Goal: Task Accomplishment & Management: Use online tool/utility

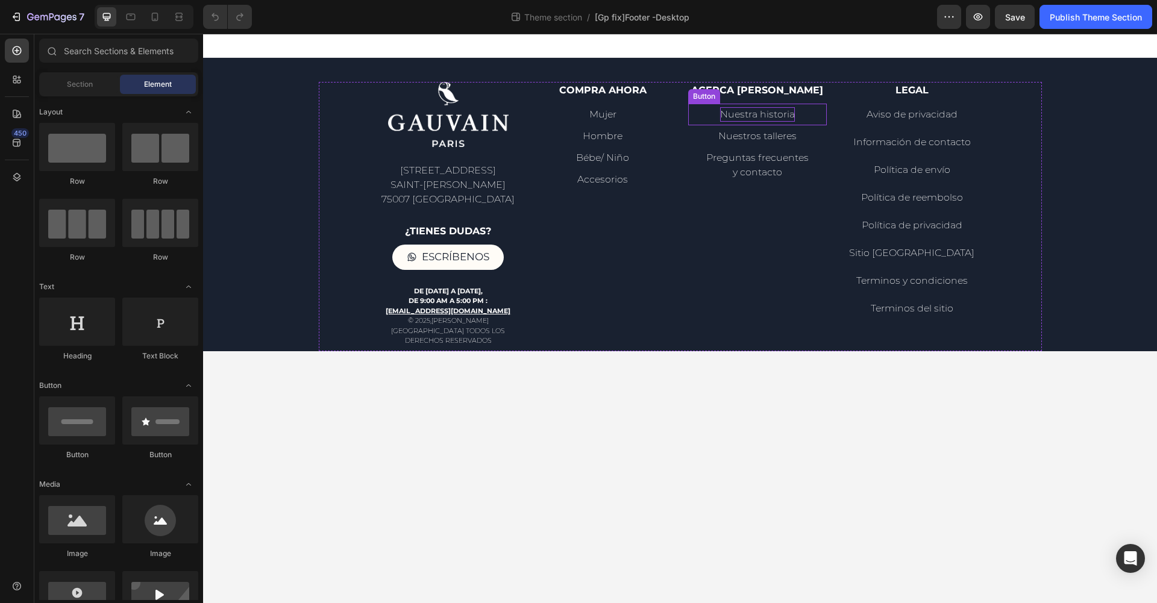
click at [773, 116] on p "Nuestra historia" at bounding box center [757, 114] width 75 height 14
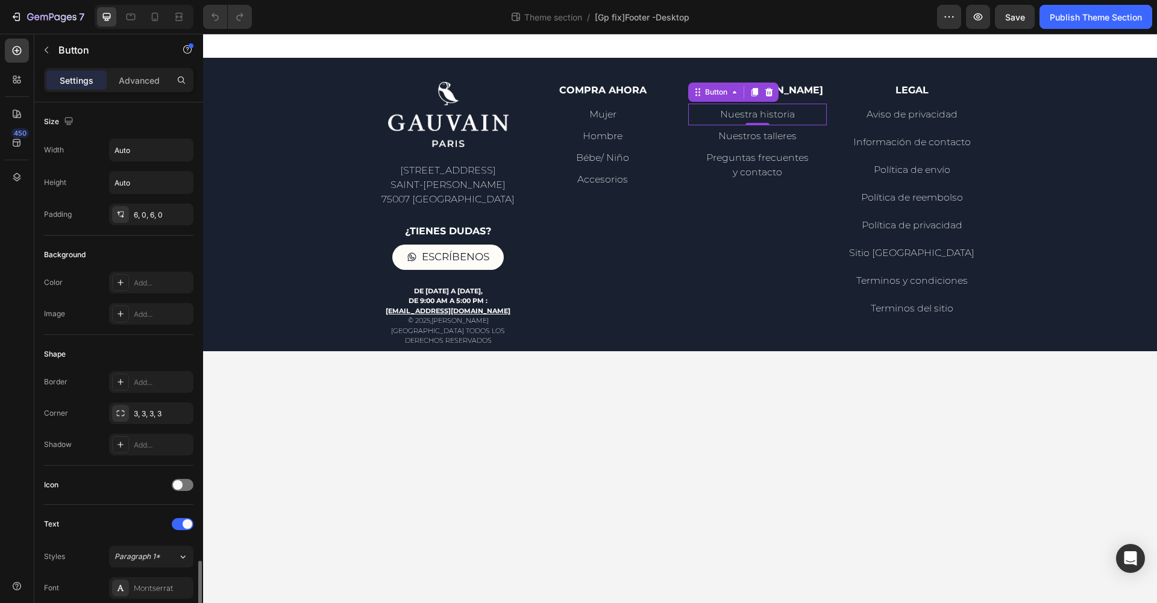
scroll to position [345, 0]
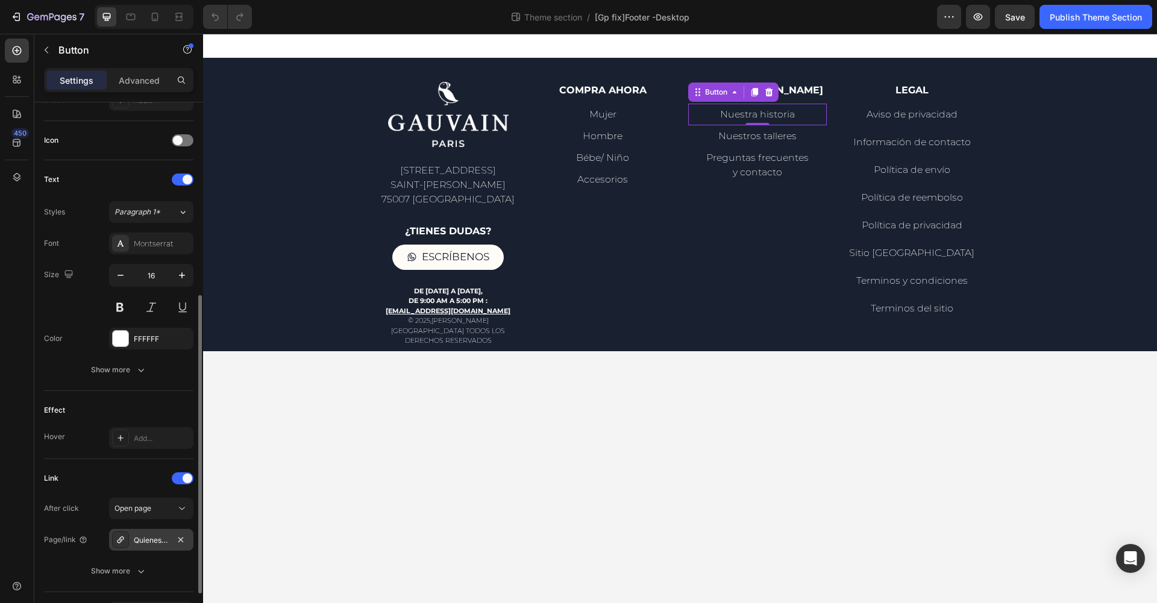
click at [146, 538] on div "Quienes-somos-nksssd" at bounding box center [151, 540] width 35 height 11
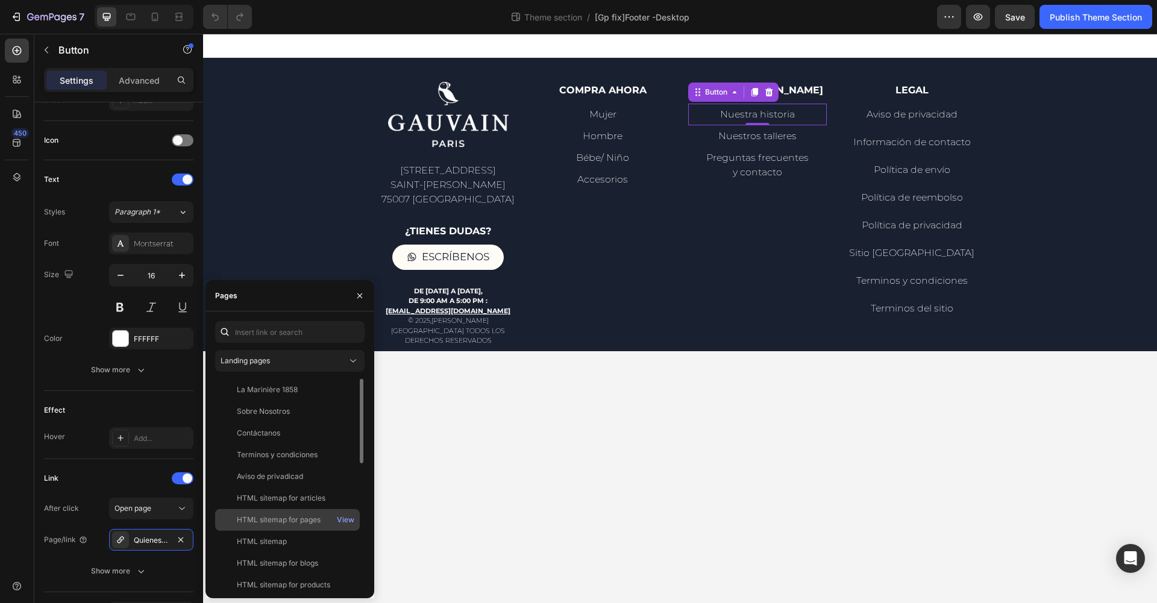
scroll to position [311, 0]
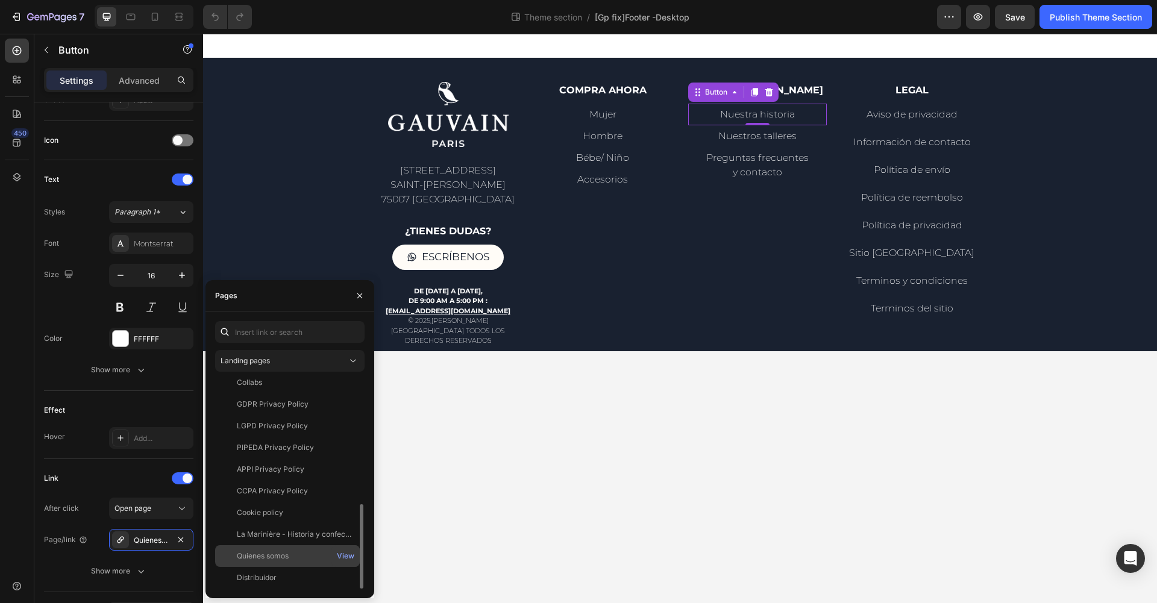
click at [268, 556] on div "Quienes somos" at bounding box center [263, 556] width 52 height 11
click at [497, 535] on body "Image [STREET_ADDRESS][PERSON_NAME] Text Block ¿Tienes dudas? Text Block Escríb…" at bounding box center [680, 319] width 954 height 570
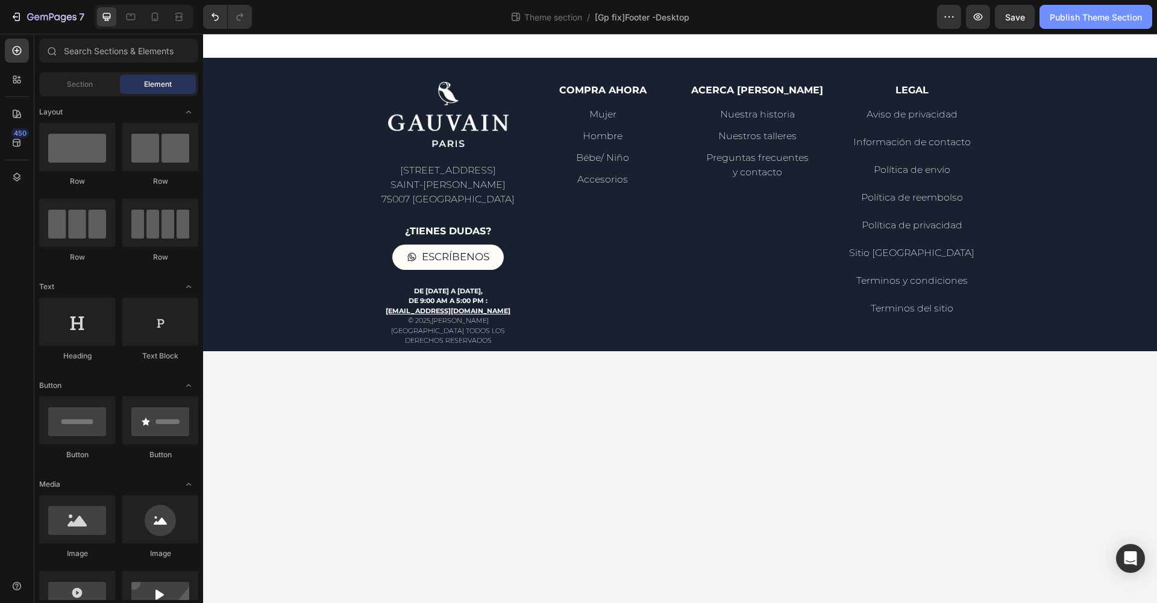
click at [1069, 11] on div "Publish Theme Section" at bounding box center [1096, 17] width 92 height 13
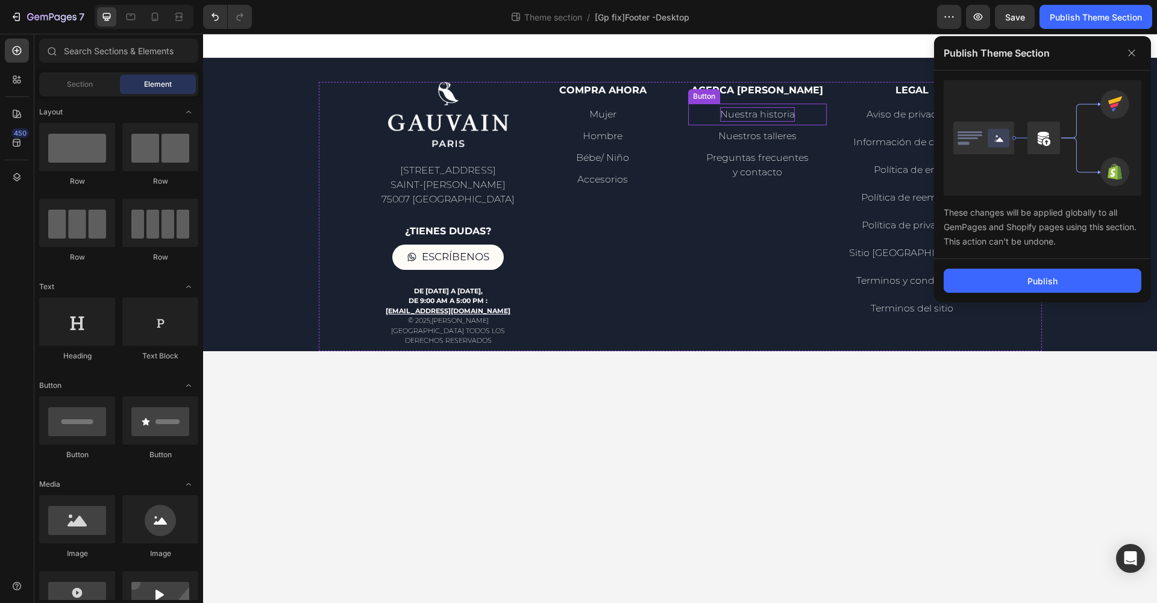
click at [759, 112] on p "Nuestra historia" at bounding box center [757, 114] width 75 height 14
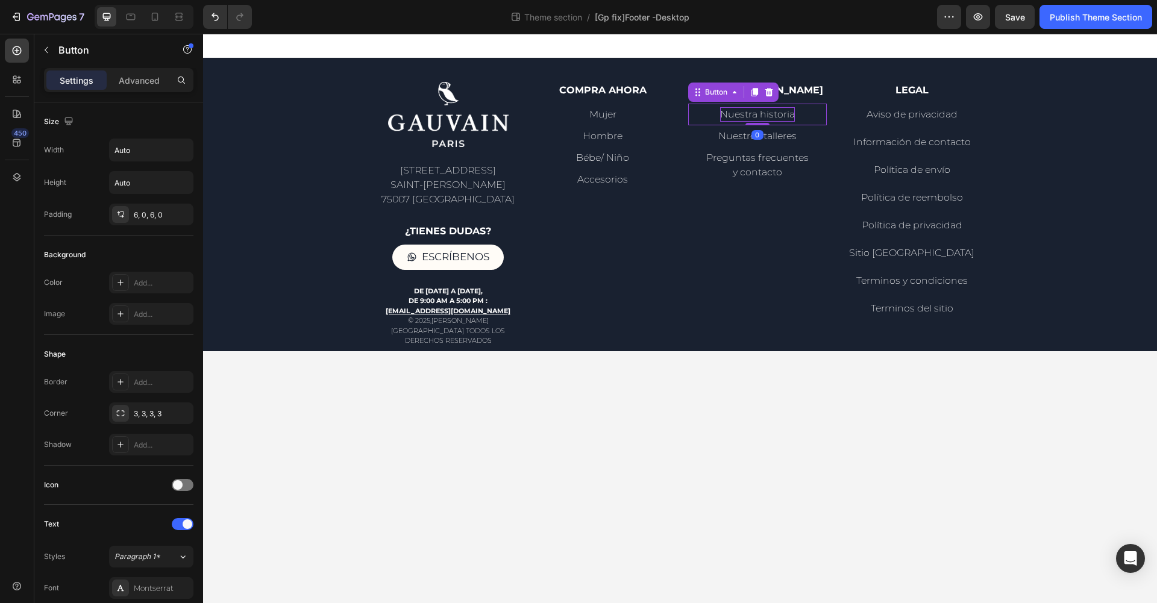
click at [759, 112] on p "Nuestra historia" at bounding box center [757, 114] width 75 height 14
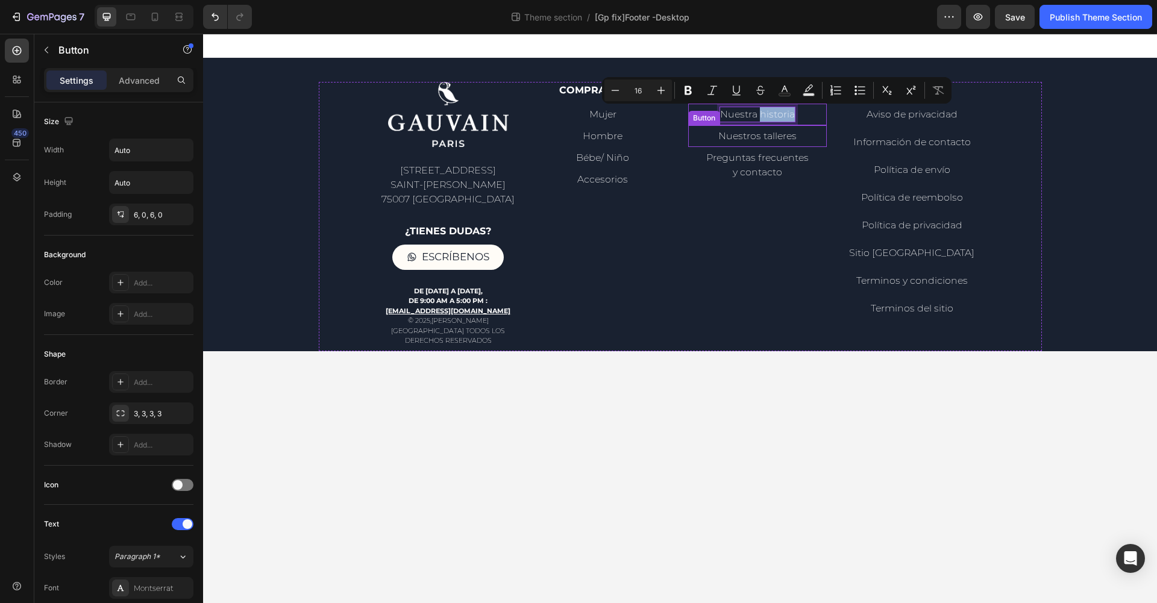
click at [701, 119] on div "Button" at bounding box center [704, 118] width 27 height 11
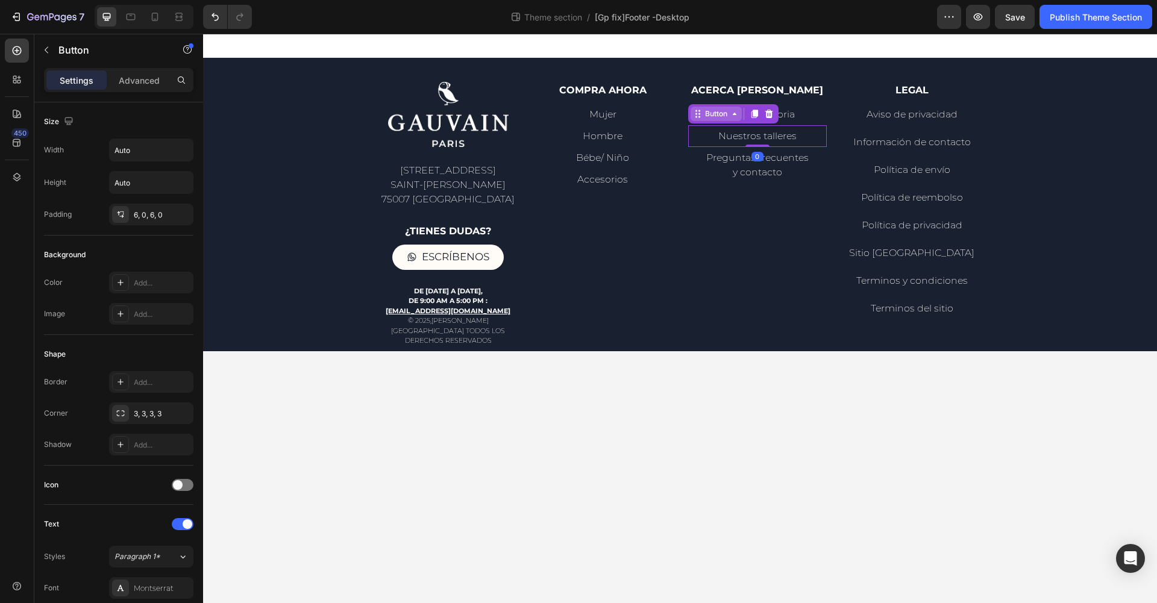
scroll to position [345, 0]
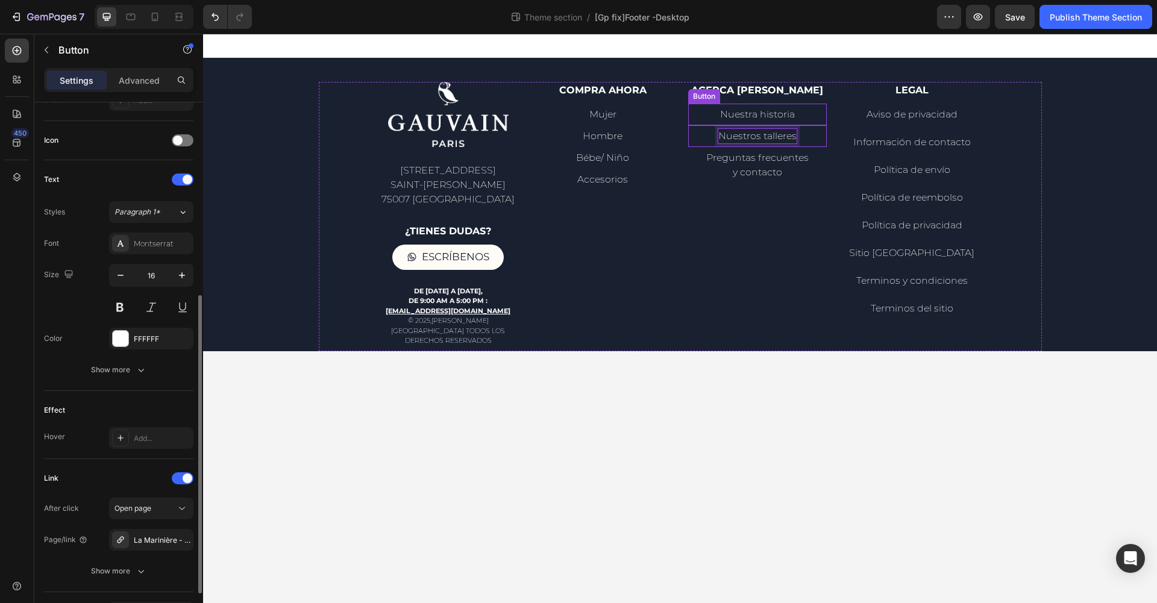
click at [708, 109] on div "Nuestra historia Button" at bounding box center [757, 115] width 139 height 22
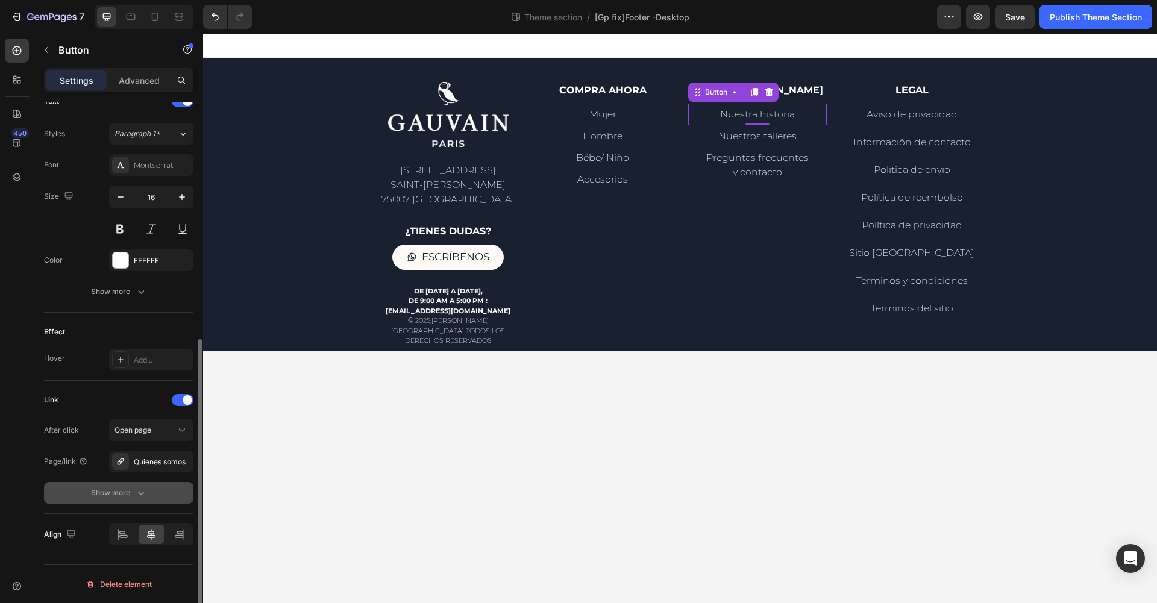
click at [137, 488] on icon "button" at bounding box center [141, 493] width 12 height 12
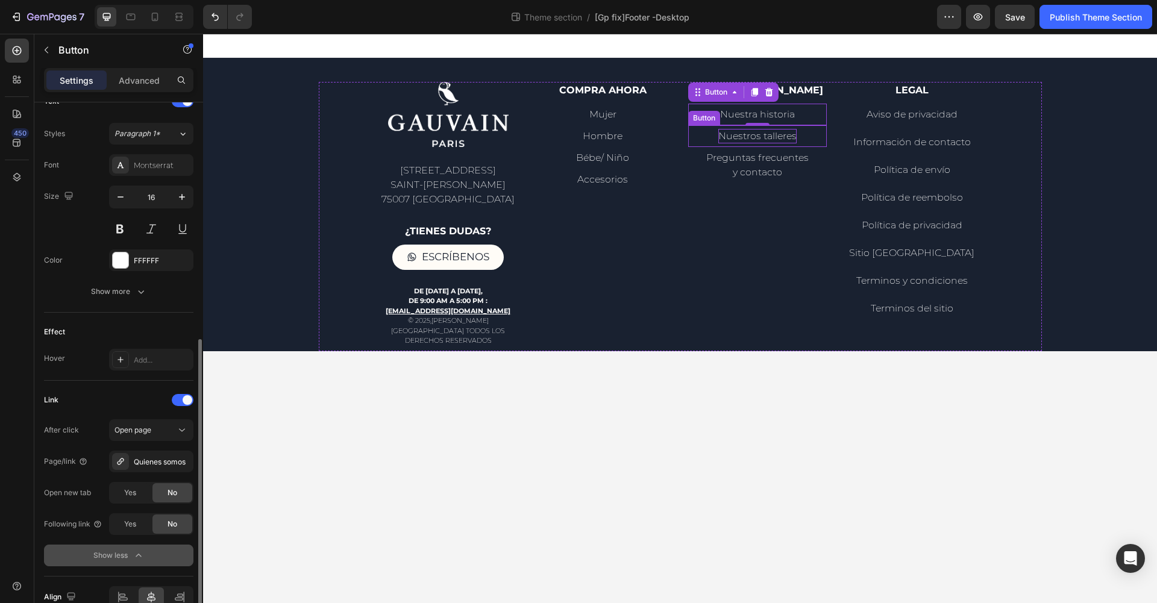
click at [768, 142] on p "Nuestros talleres" at bounding box center [757, 136] width 78 height 14
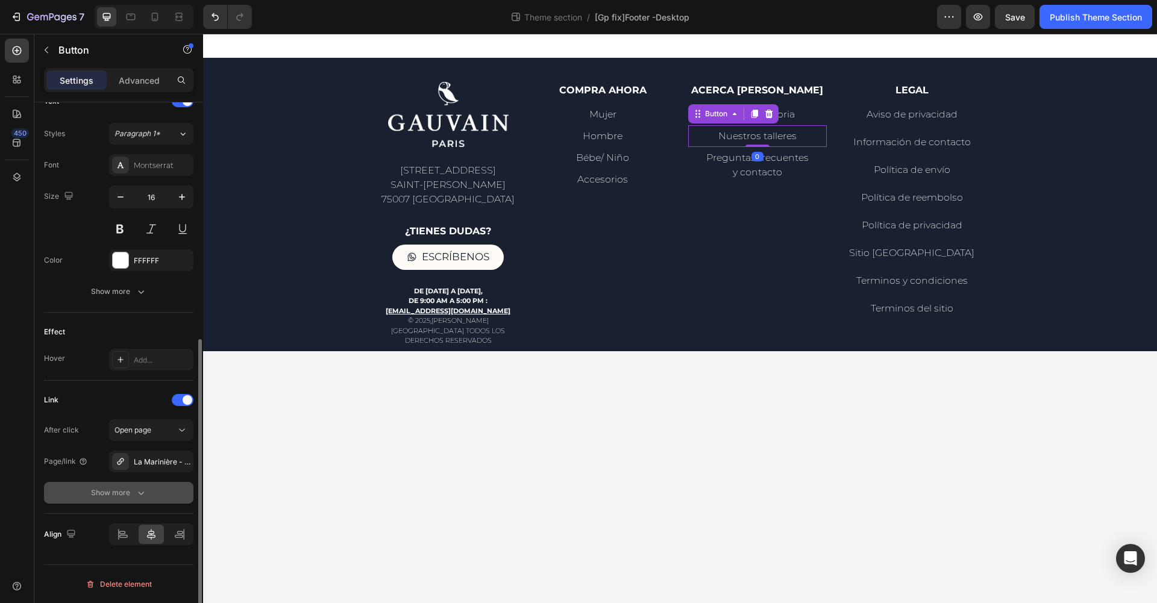
click at [137, 487] on icon "button" at bounding box center [141, 493] width 12 height 12
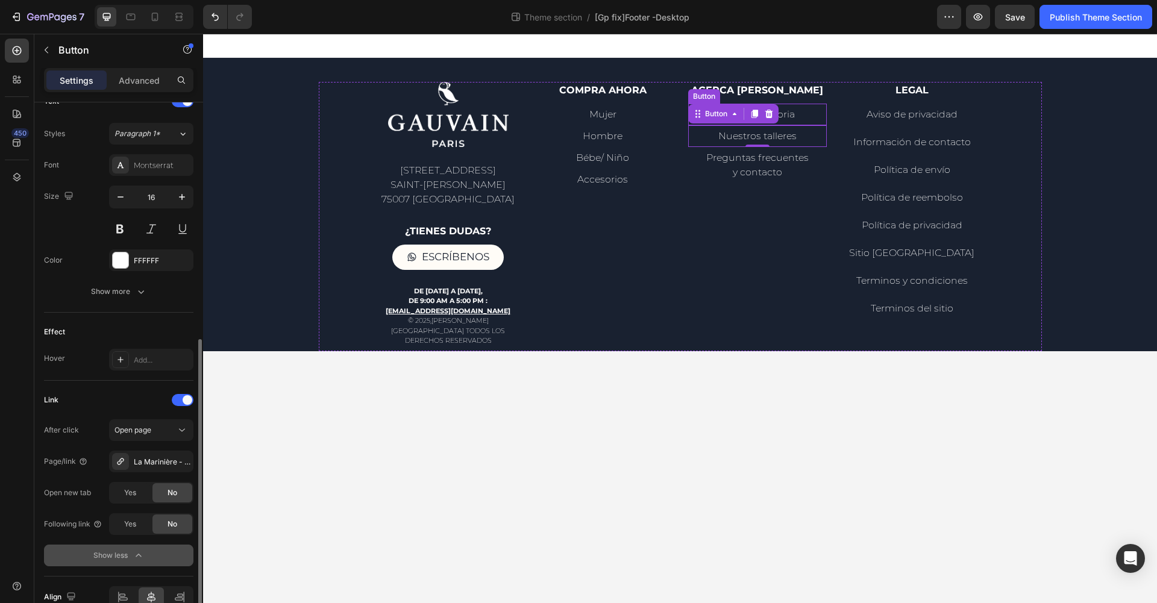
click at [796, 116] on div "Nuestra historia Button" at bounding box center [757, 115] width 139 height 22
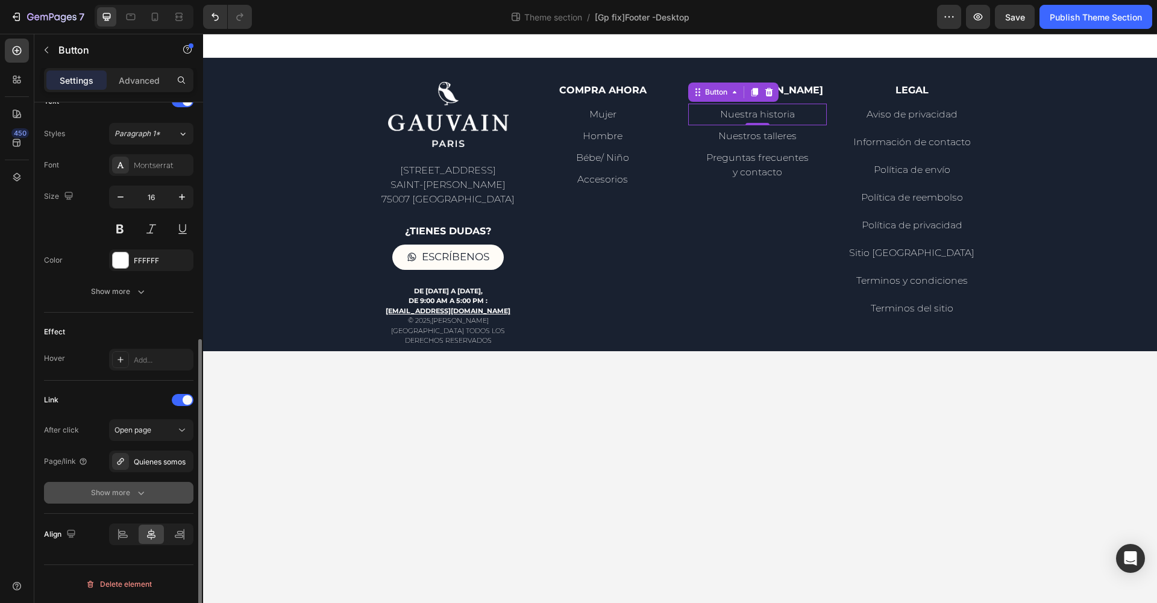
click at [139, 491] on icon "button" at bounding box center [141, 493] width 12 height 12
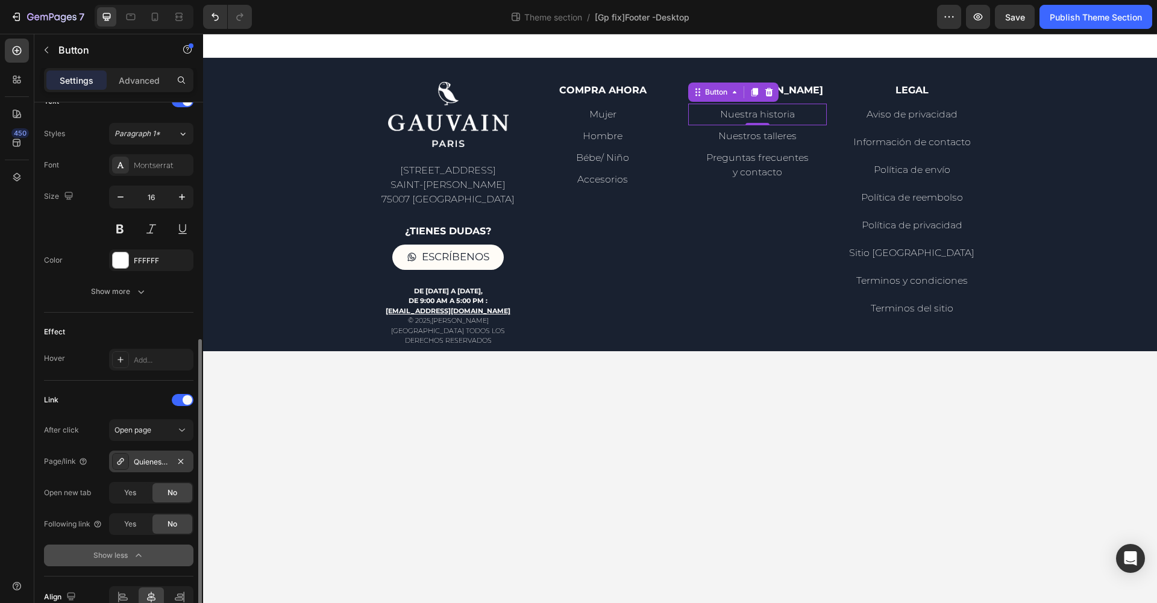
click at [173, 460] on div "Quienes somos" at bounding box center [151, 462] width 84 height 22
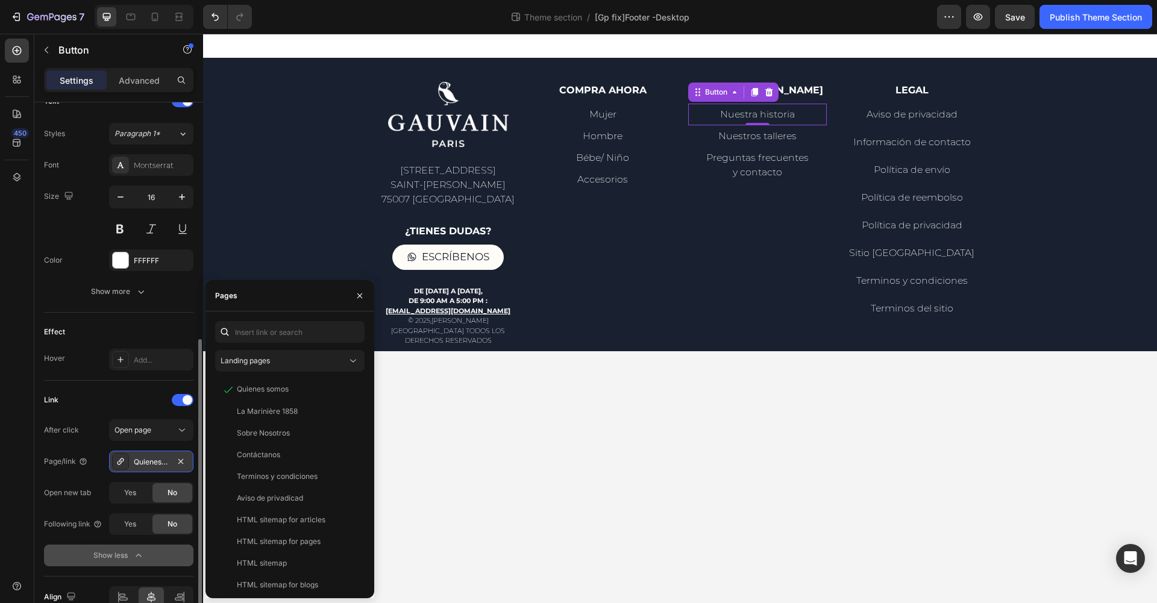
scroll to position [311, 0]
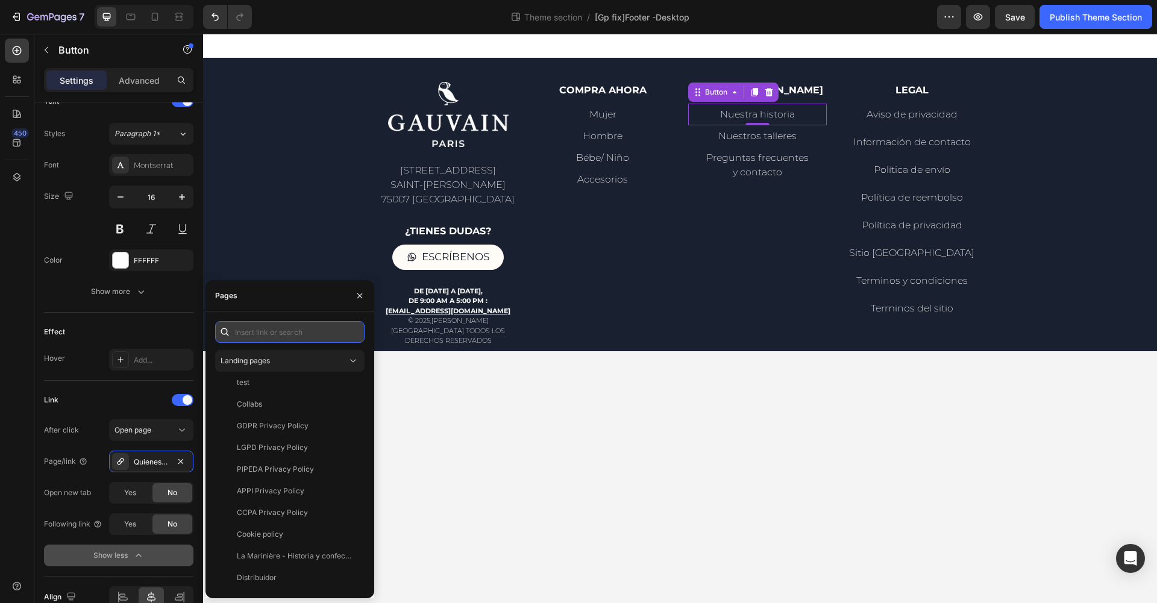
click at [297, 334] on input "text" at bounding box center [289, 332] width 149 height 22
paste input "[URL][DOMAIN_NAME][PERSON_NAME]"
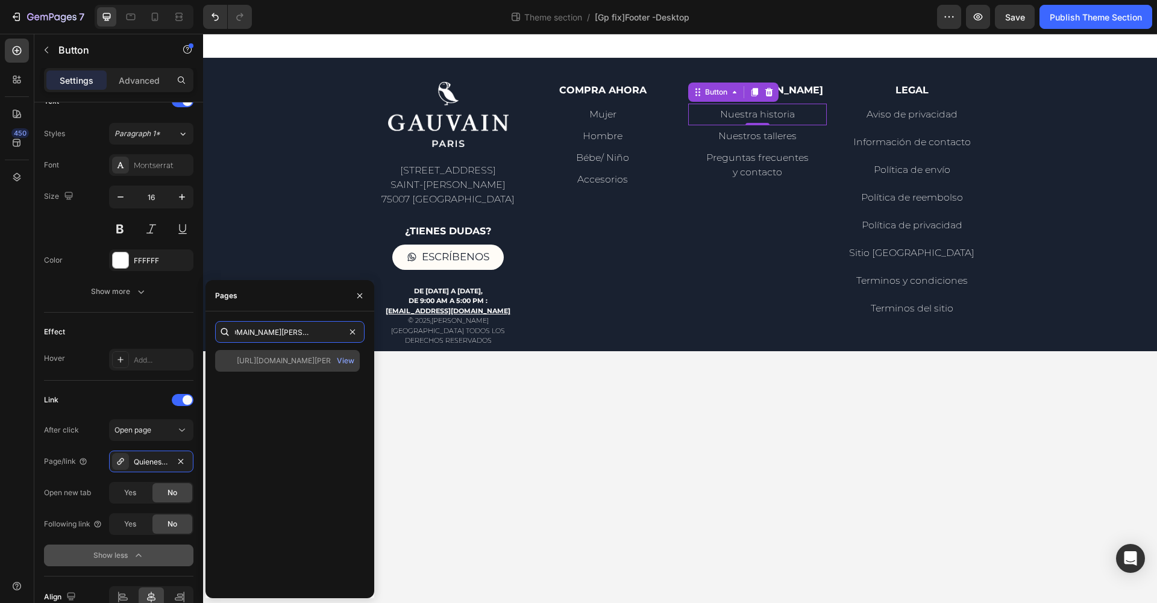
type input "[URL][DOMAIN_NAME][PERSON_NAME]"
click at [295, 362] on div "[URL][DOMAIN_NAME][PERSON_NAME]" at bounding box center [295, 361] width 116 height 11
click at [308, 360] on div "[URL][DOMAIN_NAME][PERSON_NAME]" at bounding box center [295, 361] width 116 height 11
click at [506, 419] on body "Image [STREET_ADDRESS][PERSON_NAME] Text Block ¿Tienes dudas? Text Block Escríb…" at bounding box center [680, 319] width 954 height 570
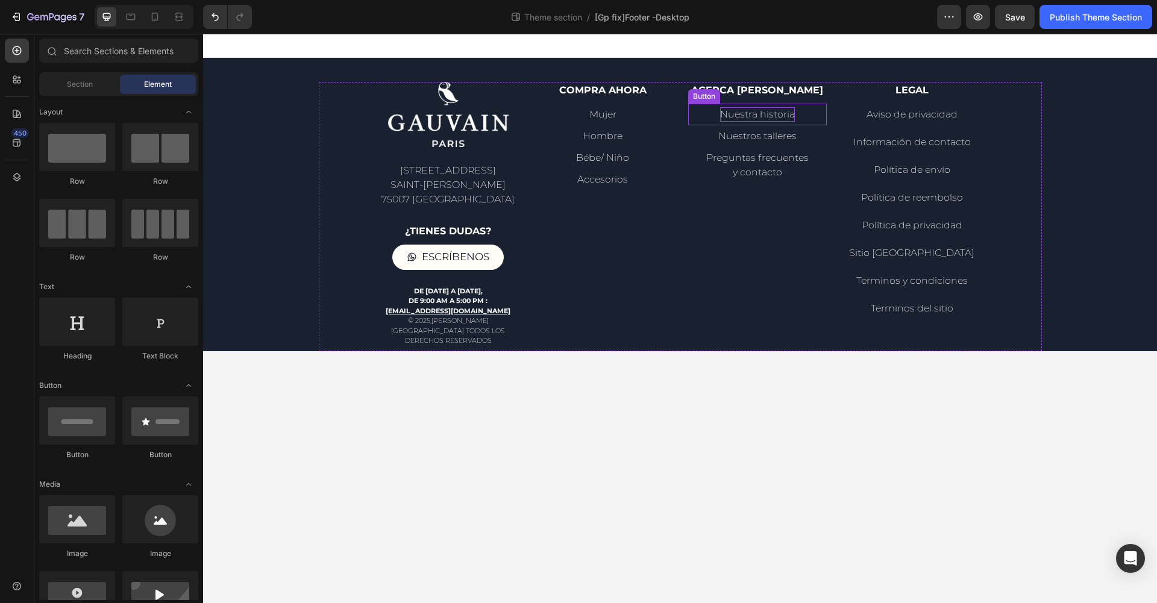
click at [773, 115] on p "Nuestra historia" at bounding box center [757, 114] width 75 height 14
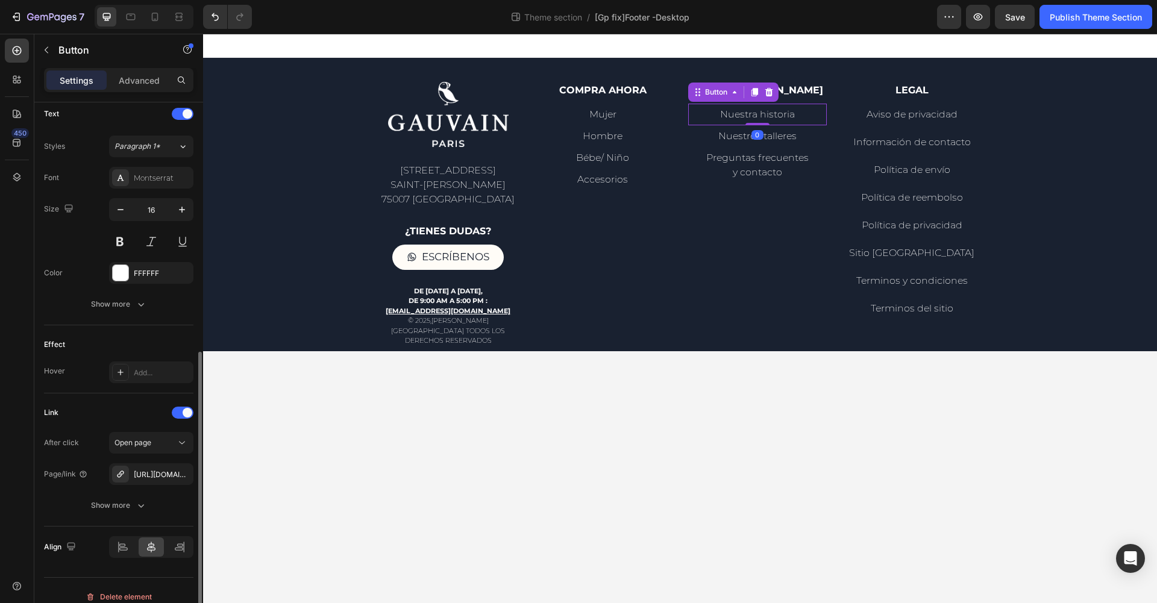
scroll to position [423, 0]
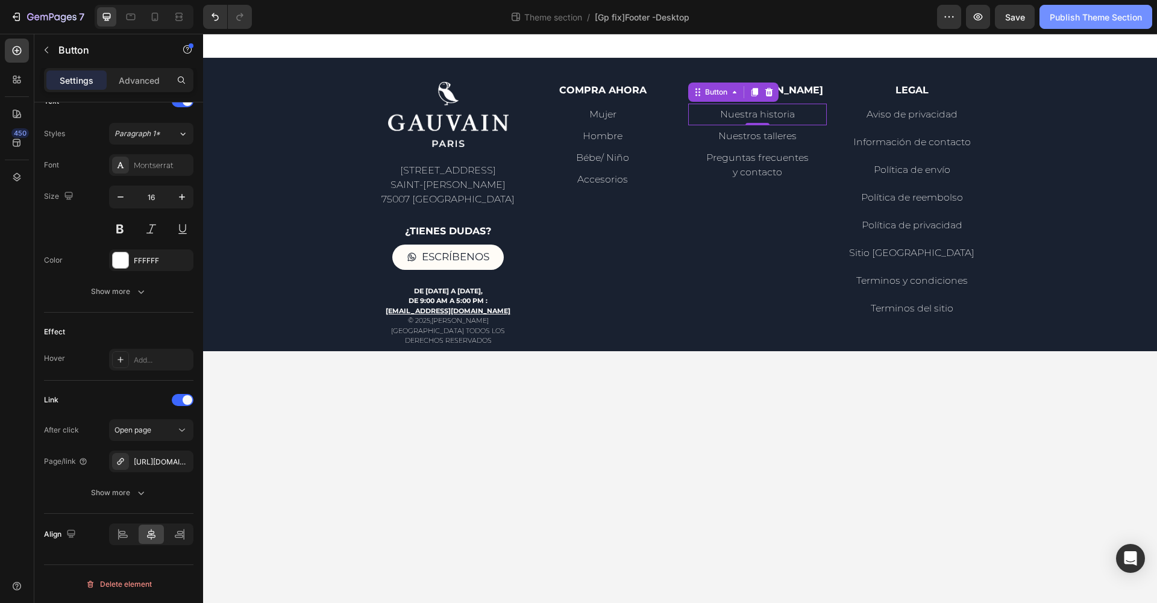
click at [1113, 20] on div "Publish Theme Section" at bounding box center [1096, 17] width 92 height 13
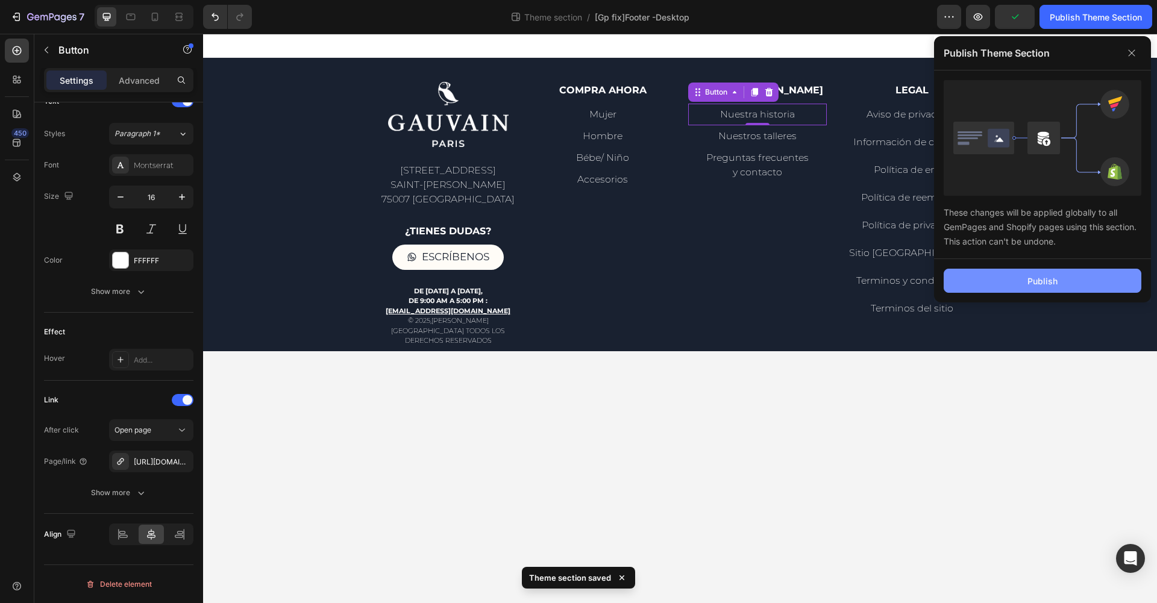
click at [1002, 282] on button "Publish" at bounding box center [1043, 281] width 198 height 24
